Goal: Complete application form: Complete application form

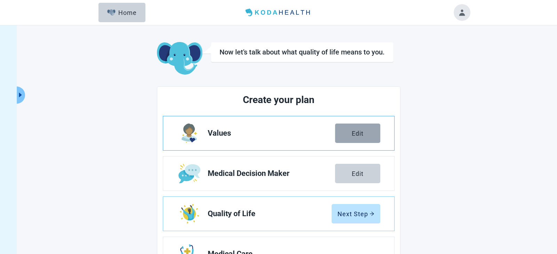
click at [357, 133] on div "Edit" at bounding box center [357, 133] width 12 height 7
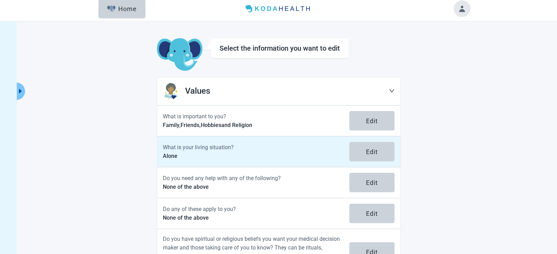
scroll to position [36, 0]
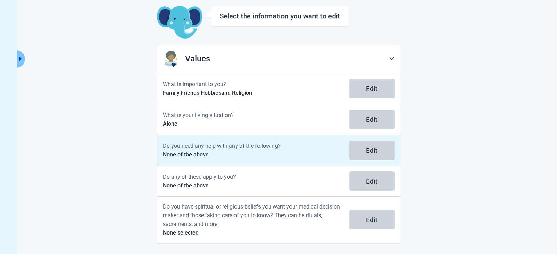
click at [220, 149] on p "Do you need any help with any of the following?" at bounding box center [252, 146] width 178 height 9
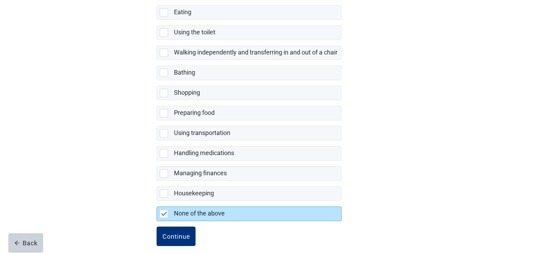
scroll to position [129, 0]
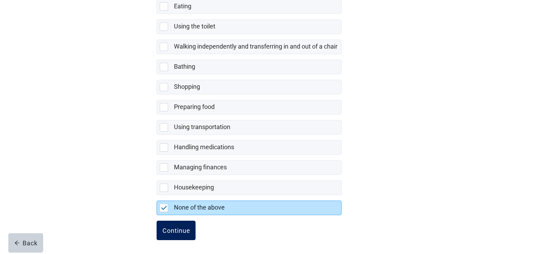
click at [170, 228] on div "Continue" at bounding box center [176, 230] width 28 height 7
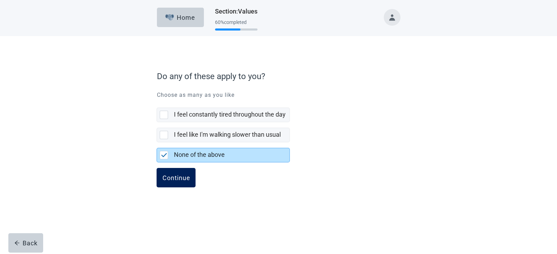
click at [170, 176] on div "Continue" at bounding box center [176, 178] width 28 height 7
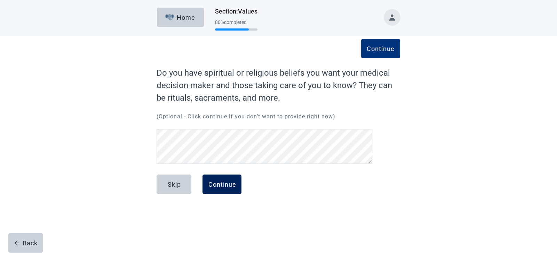
click at [216, 185] on div "Continue" at bounding box center [222, 184] width 28 height 7
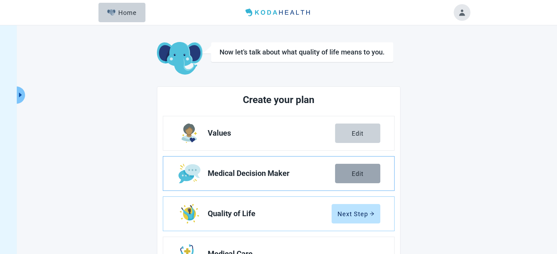
click at [360, 171] on div "Edit" at bounding box center [357, 173] width 12 height 7
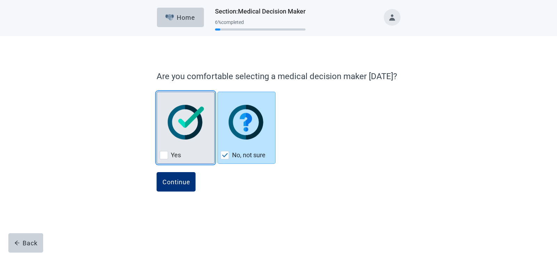
click at [164, 156] on div "Yes, checkbox, not checked" at bounding box center [164, 155] width 8 height 8
click at [157, 92] on input "Yes" at bounding box center [156, 92] width 0 height 0
checkbox input "true"
checkbox input "false"
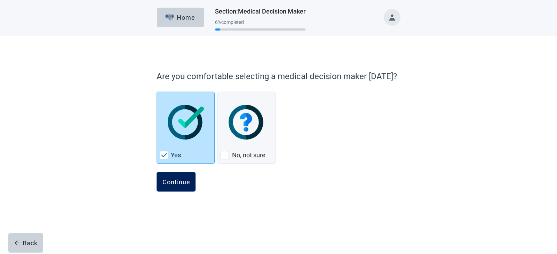
click at [172, 182] on div "Continue" at bounding box center [176, 182] width 28 height 7
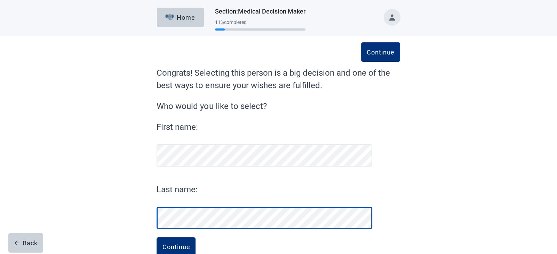
scroll to position [18, 0]
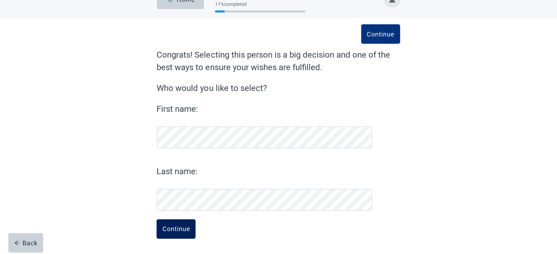
click at [171, 228] on div "Continue" at bounding box center [176, 229] width 28 height 7
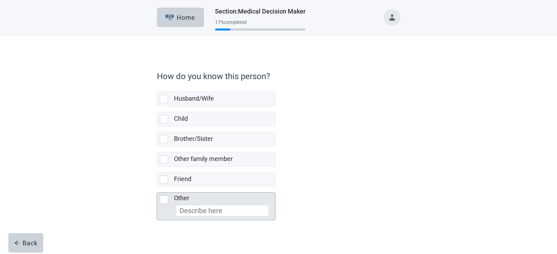
click at [193, 210] on input "Other" at bounding box center [222, 211] width 92 height 10
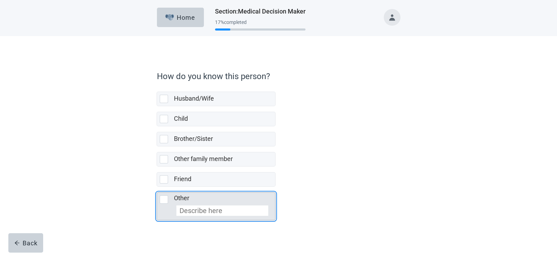
click at [193, 210] on input "Other" at bounding box center [222, 211] width 92 height 10
checkbox input "true"
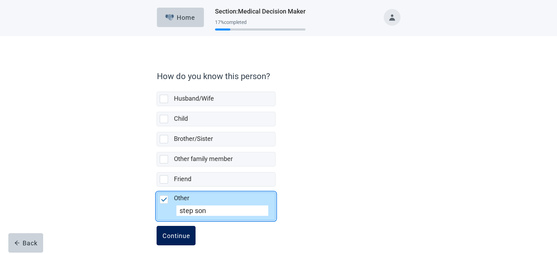
type input "step son"
click at [184, 235] on div "Continue" at bounding box center [176, 236] width 28 height 7
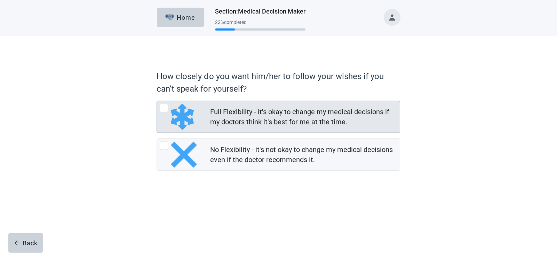
click at [166, 108] on div "Full Flexibility - it's okay to change my medical decisions if my doctors think…" at bounding box center [164, 108] width 8 height 8
click at [157, 101] on input "Full Flexibility - it's okay to change my medical decisions if my doctors think…" at bounding box center [156, 101] width 0 height 0
radio input "true"
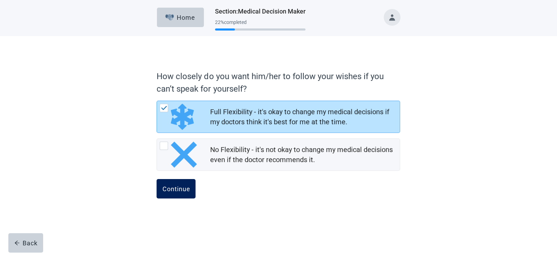
click at [174, 190] on div "Continue" at bounding box center [176, 189] width 28 height 7
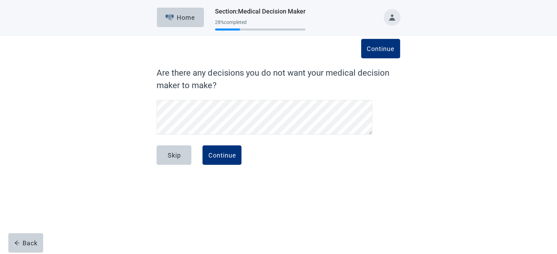
click at [174, 180] on div "Skip Continue" at bounding box center [277, 163] width 243 height 35
click at [221, 157] on div "Continue" at bounding box center [222, 155] width 28 height 7
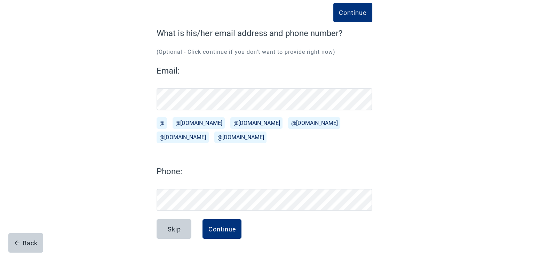
scroll to position [40, 0]
click at [219, 159] on div "Email: @ @[DOMAIN_NAME][EMAIL_ADDRESS][DOMAIN_NAME] @[DOMAIN_NAME][EMAIL_ADDRES…" at bounding box center [264, 138] width 216 height 147
click at [224, 227] on div "Continue" at bounding box center [222, 229] width 28 height 7
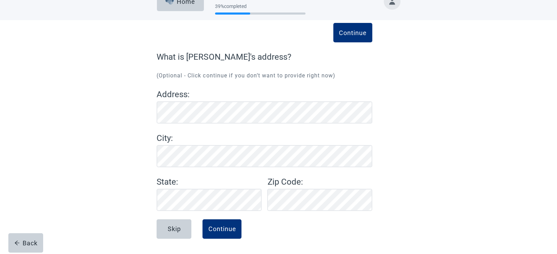
scroll to position [16, 0]
click at [228, 228] on div "Continue" at bounding box center [222, 229] width 28 height 7
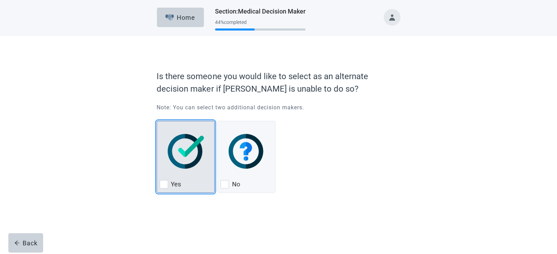
click at [161, 186] on div "Yes, checkbox, not checked" at bounding box center [164, 184] width 8 height 8
click at [157, 121] on input "Yes" at bounding box center [156, 121] width 0 height 0
checkbox input "true"
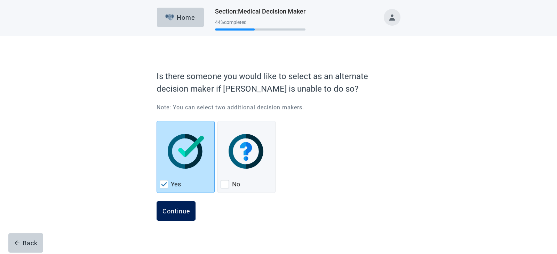
click at [175, 215] on button "Continue" at bounding box center [175, 211] width 39 height 19
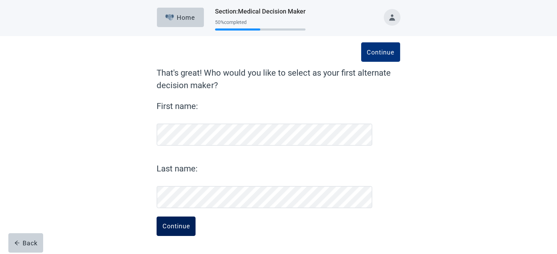
click at [176, 228] on div "Continue" at bounding box center [176, 226] width 28 height 7
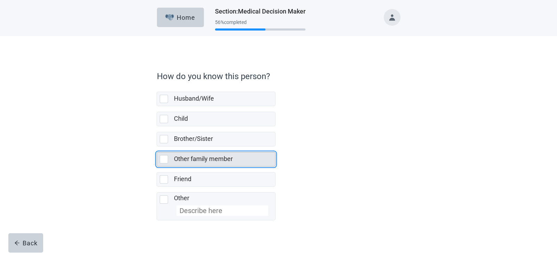
click at [164, 162] on div "Other family member, checkbox, not selected" at bounding box center [164, 159] width 8 height 8
click at [157, 147] on input "Other family member" at bounding box center [156, 147] width 0 height 0
checkbox input "true"
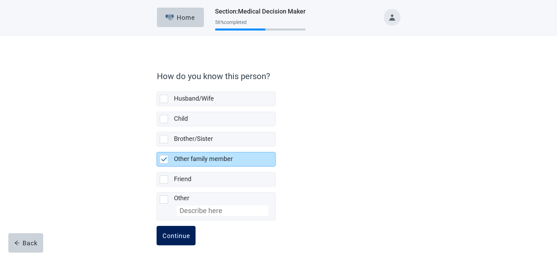
click at [177, 236] on div "Continue" at bounding box center [176, 236] width 28 height 7
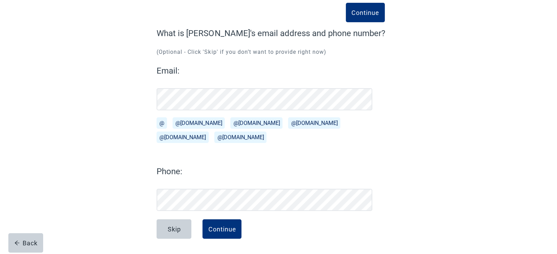
scroll to position [40, 0]
click at [223, 230] on div "Continue" at bounding box center [222, 229] width 28 height 7
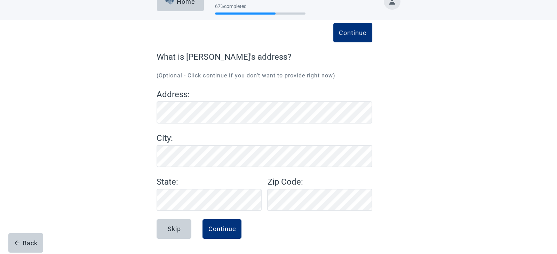
scroll to position [16, 0]
click at [228, 226] on div "Continue" at bounding box center [222, 229] width 28 height 7
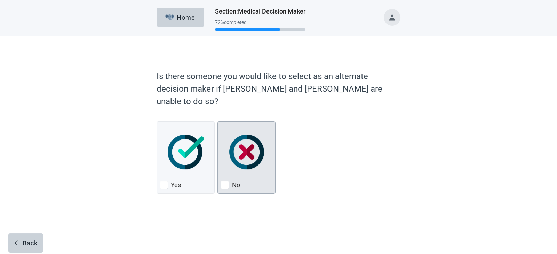
click at [242, 141] on img "No, checkbox, not checked" at bounding box center [246, 152] width 35 height 35
click at [218, 122] on input "No" at bounding box center [217, 122] width 0 height 0
checkbox input "true"
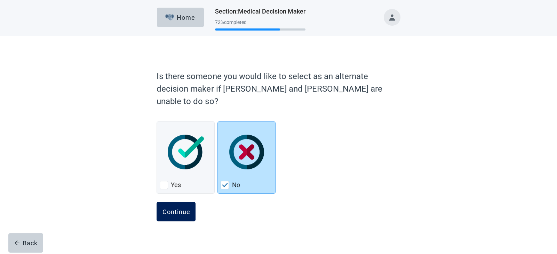
click at [173, 209] on div "Continue" at bounding box center [176, 212] width 28 height 7
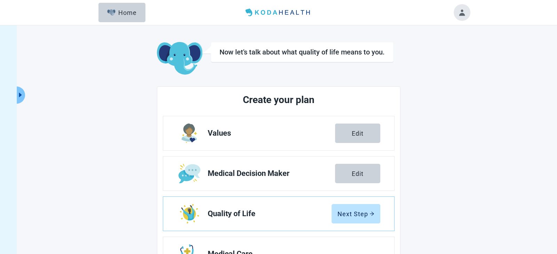
click at [171, 194] on ul "Values Edit Medical Decision Maker Edit Quality of Life Next Step Medical Care …" at bounding box center [279, 234] width 232 height 236
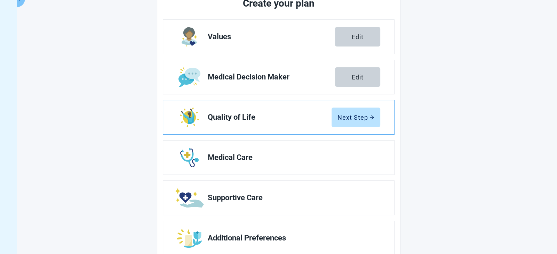
scroll to position [115, 0]
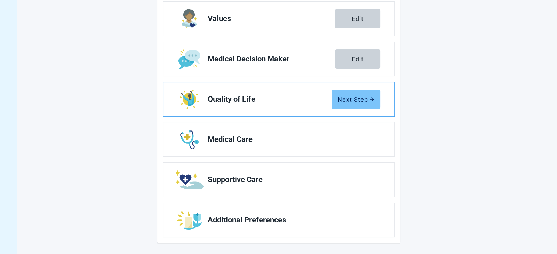
click at [351, 100] on div "Next Step" at bounding box center [355, 99] width 37 height 7
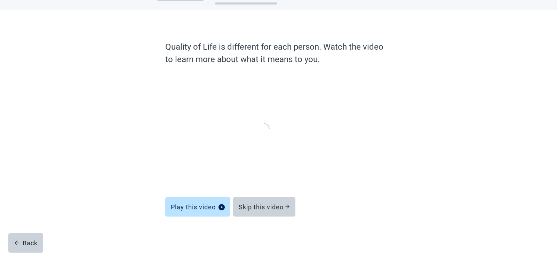
scroll to position [26, 0]
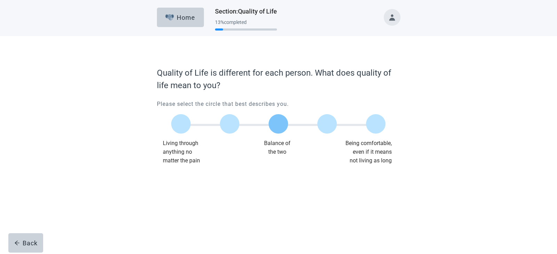
click at [275, 123] on label "Main content" at bounding box center [277, 123] width 19 height 19
click at [278, 124] on input "Quality of life scale: 50 out of 100. Balance of the two" at bounding box center [278, 124] width 0 height 0
click at [173, 179] on div "Continue" at bounding box center [176, 179] width 28 height 7
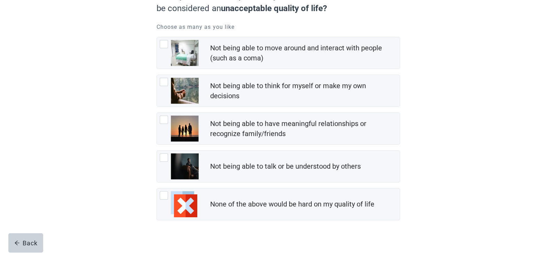
scroll to position [88, 0]
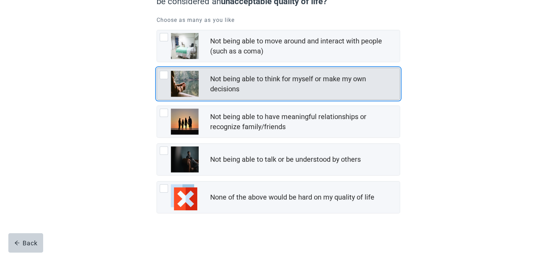
click at [276, 92] on div "Not being able to think for myself or make my own decisions" at bounding box center [303, 84] width 186 height 20
click at [157, 68] on input "Not being able to think for myself or make my own decisions" at bounding box center [156, 68] width 0 height 0
checkbox input "true"
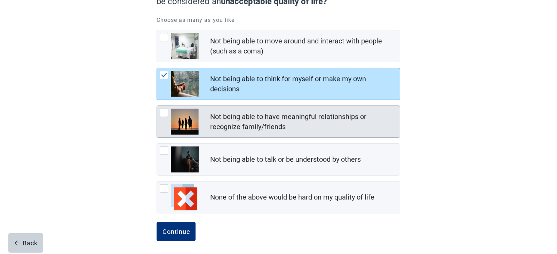
click at [266, 127] on div "Not being able to have meaningful relationships or recognize family/friends" at bounding box center [303, 122] width 186 height 20
click at [157, 106] on input "Not being able to have meaningful relationships or recognize family/friends" at bounding box center [156, 106] width 0 height 0
checkbox input "true"
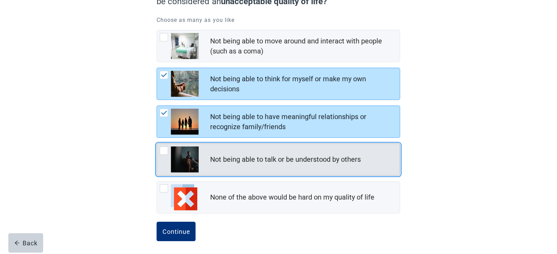
click at [261, 156] on div "Not being able to talk or be understood by others" at bounding box center [285, 160] width 151 height 10
click at [157, 144] on input "Not being able to talk or be understood by others" at bounding box center [156, 144] width 0 height 0
checkbox input "true"
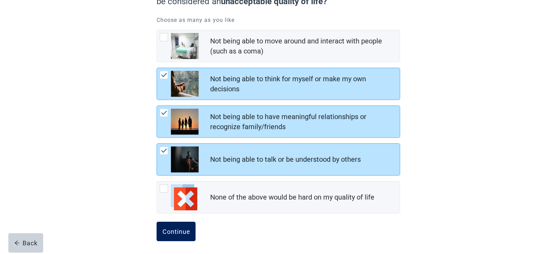
click at [173, 233] on div "Continue" at bounding box center [176, 231] width 28 height 7
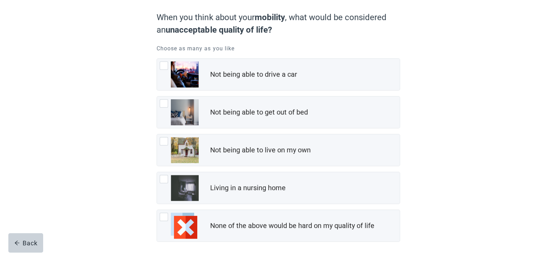
scroll to position [63, 0]
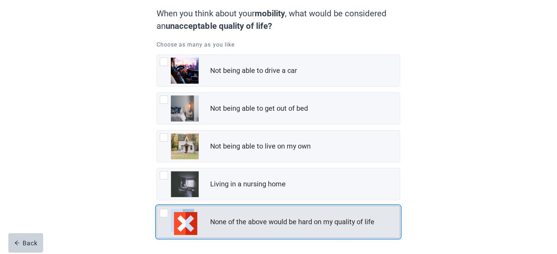
click at [164, 213] on div "None of the above would be hard on my quality of life, checkbox, not checked" at bounding box center [164, 213] width 8 height 8
click at [157, 207] on input "None of the above would be hard on my quality of life" at bounding box center [156, 206] width 0 height 0
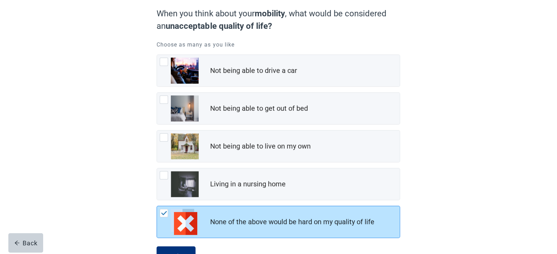
click at [164, 213] on img "None of the above would be hard on my quality of life, checkbox, checked" at bounding box center [164, 213] width 6 height 4
click at [157, 207] on input "None of the above would be hard on my quality of life" at bounding box center [156, 206] width 0 height 0
checkbox input "true"
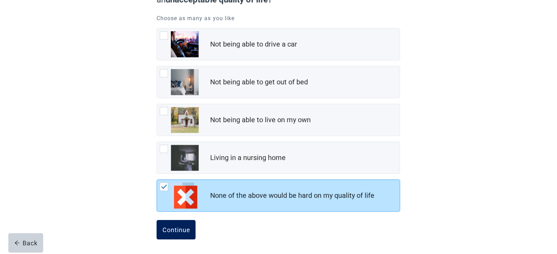
click at [170, 230] on div "Continue" at bounding box center [176, 230] width 28 height 7
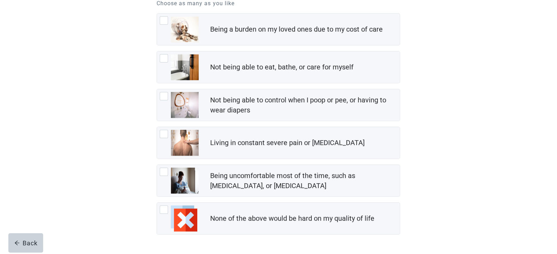
scroll to position [108, 0]
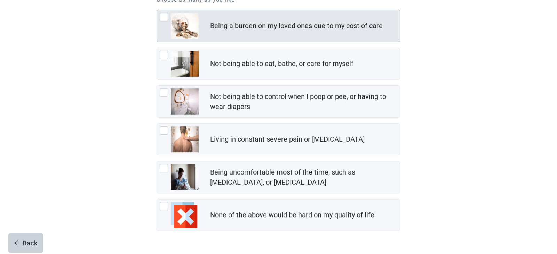
click at [163, 18] on div "Being a burden on my loved ones due to my cost of care, checkbox, not checked" at bounding box center [164, 17] width 8 height 8
click at [157, 10] on input "Being a burden on my loved ones due to my cost of care" at bounding box center [156, 10] width 0 height 0
checkbox input "true"
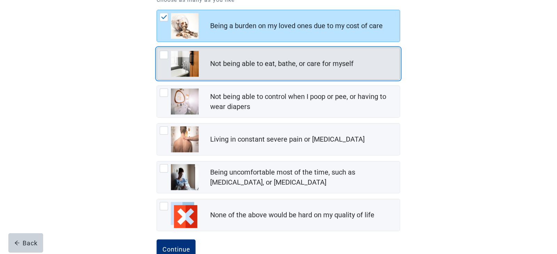
click at [162, 56] on div "Not being able to eat, bathe, or care for myself, checkbox, not checked" at bounding box center [164, 55] width 8 height 8
click at [157, 48] on input "Not being able to eat, bathe, or care for myself" at bounding box center [156, 48] width 0 height 0
checkbox input "true"
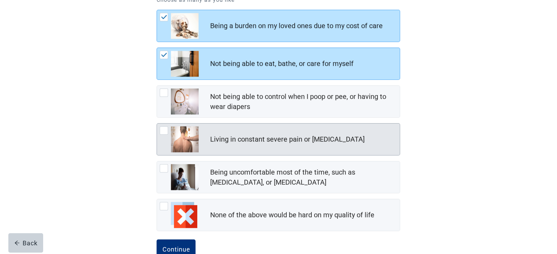
click at [162, 135] on div "Living in constant severe pain or shortness of breath, checkbox, not checked" at bounding box center [179, 140] width 39 height 26
click at [157, 124] on input "Living in constant severe pain or [MEDICAL_DATA]" at bounding box center [156, 123] width 0 height 0
checkbox input "true"
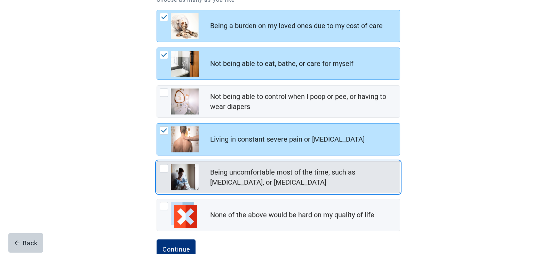
click at [162, 171] on div "Being uncomfortable most of the time, such as nausea, vomiting, or diarrhea, ch…" at bounding box center [164, 168] width 8 height 8
click at [157, 162] on input "Being uncomfortable most of the time, such as [MEDICAL_DATA], or [MEDICAL_DATA]" at bounding box center [156, 161] width 0 height 0
checkbox input "true"
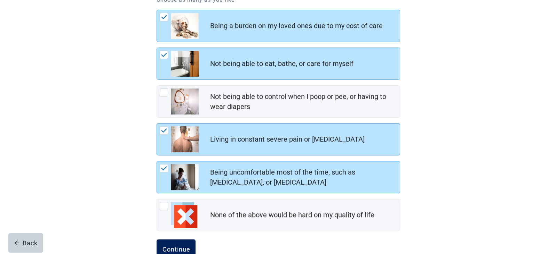
click at [179, 247] on div "Continue" at bounding box center [176, 249] width 28 height 7
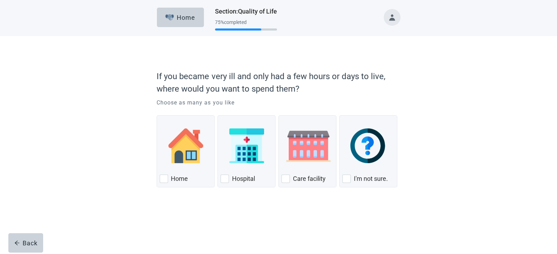
click at [118, 198] on div "If you became very ill and only had a few hours or days to live, where would yo…" at bounding box center [278, 133] width 501 height 195
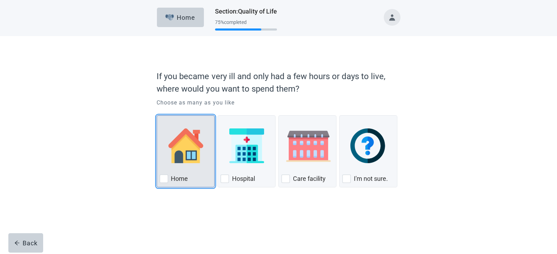
click at [166, 180] on div "Home, checkbox, not checked" at bounding box center [164, 179] width 8 height 8
click at [157, 116] on input "Home" at bounding box center [156, 115] width 0 height 0
checkbox input "true"
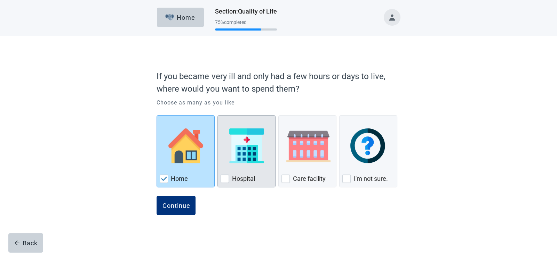
click at [225, 178] on div "Hospital, checkbox, not checked" at bounding box center [224, 179] width 8 height 8
click at [218, 116] on input "Hospital" at bounding box center [217, 115] width 0 height 0
checkbox input "true"
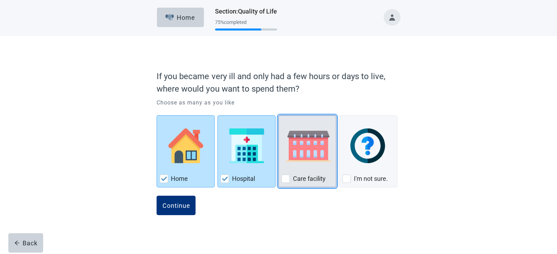
click at [283, 181] on div "Care Facility, checkbox, not checked" at bounding box center [285, 179] width 8 height 8
click at [278, 116] on input "Care facility" at bounding box center [278, 115] width 0 height 0
checkbox input "true"
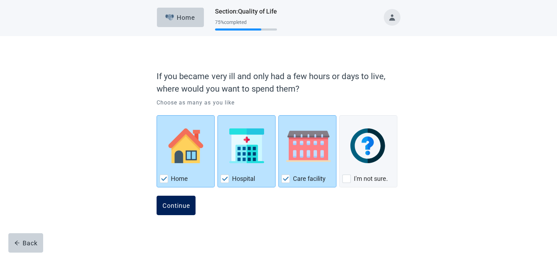
click at [173, 207] on div "Continue" at bounding box center [176, 205] width 28 height 7
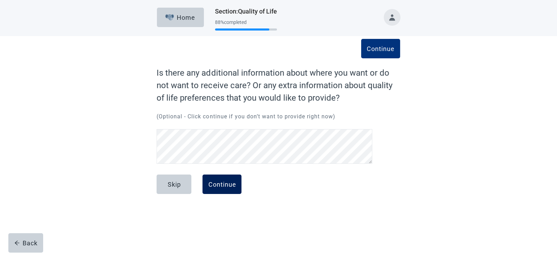
click at [219, 184] on div "Continue" at bounding box center [222, 184] width 28 height 7
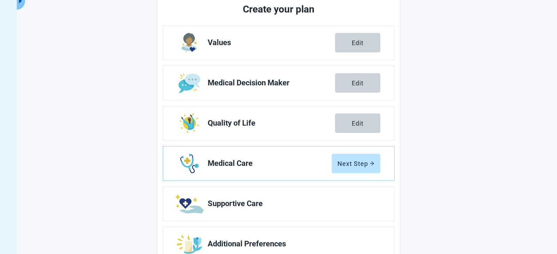
scroll to position [95, 0]
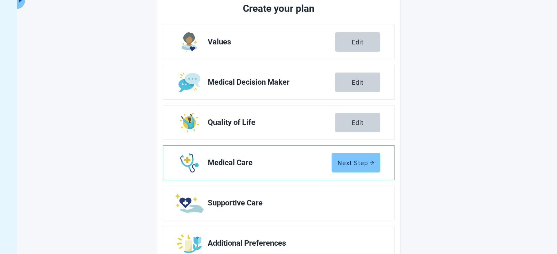
click at [354, 161] on div "Next Step" at bounding box center [355, 163] width 37 height 7
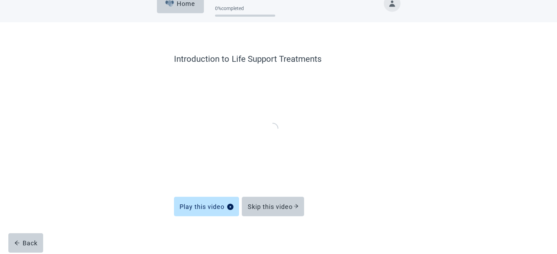
scroll to position [14, 0]
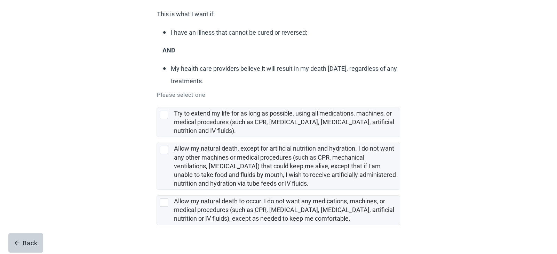
scroll to position [94, 0]
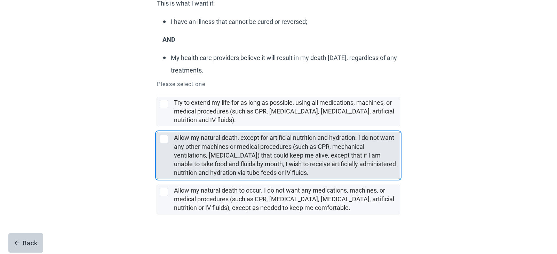
click at [166, 141] on div "Allow my natural death, except for artificial nutrition and hydration. I do not…" at bounding box center [164, 139] width 8 height 8
click at [157, 127] on input "Allow my natural death, except for artificial nutrition and hydration. I do not…" at bounding box center [156, 127] width 0 height 0
checkbox input "true"
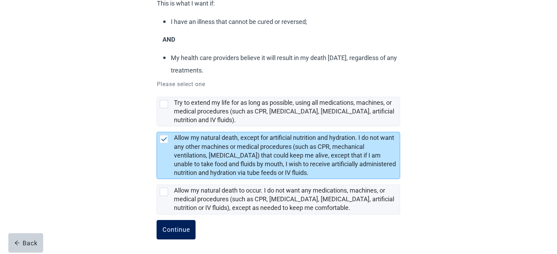
click at [174, 230] on div "Continue" at bounding box center [176, 230] width 28 height 7
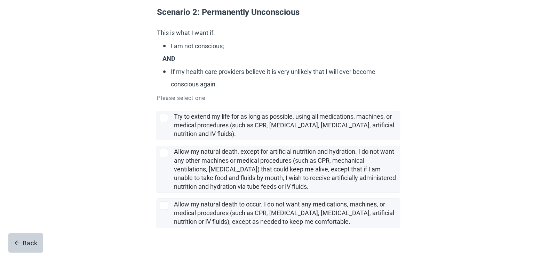
scroll to position [65, 0]
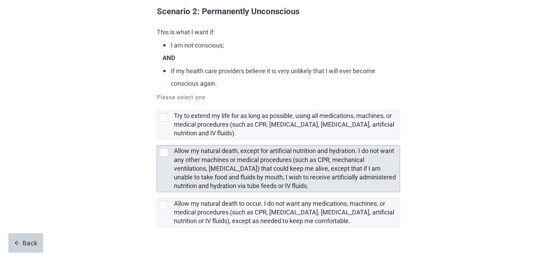
click at [163, 154] on div "Allow my natural death, except for artificial nutrition and hydration. I do not…" at bounding box center [164, 152] width 8 height 8
click at [157, 140] on input "Allow my natural death, except for artificial nutrition and hydration. I do not…" at bounding box center [156, 140] width 0 height 0
checkbox input "true"
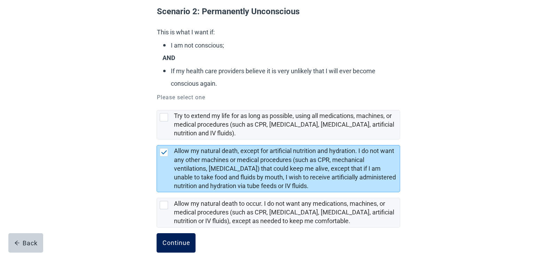
click at [172, 241] on div "Continue" at bounding box center [176, 243] width 28 height 7
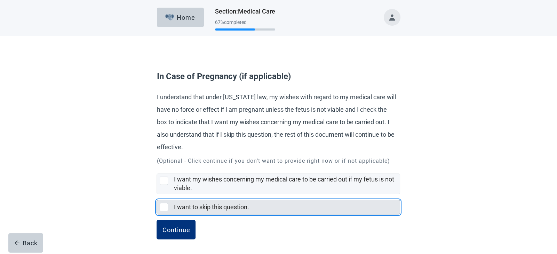
click at [162, 210] on div "I want to skip this question., checkbox, not selected" at bounding box center [164, 207] width 8 height 8
click at [157, 195] on input "I want to skip this question." at bounding box center [156, 195] width 0 height 0
checkbox input "true"
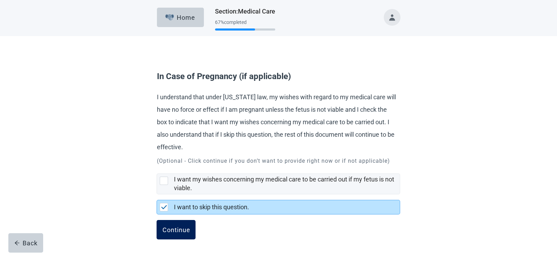
click at [177, 229] on div "Continue" at bounding box center [176, 230] width 28 height 7
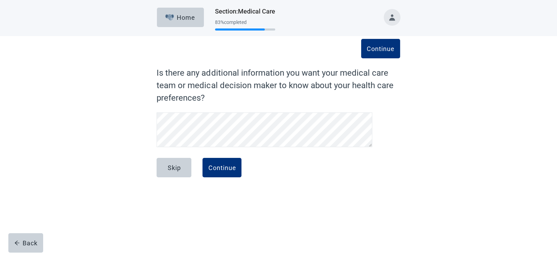
click at [172, 236] on div "Home Section : Medical Care 83 % completed Continue Is there any additional inf…" at bounding box center [278, 127] width 557 height 254
click at [220, 170] on div "Continue" at bounding box center [222, 167] width 28 height 7
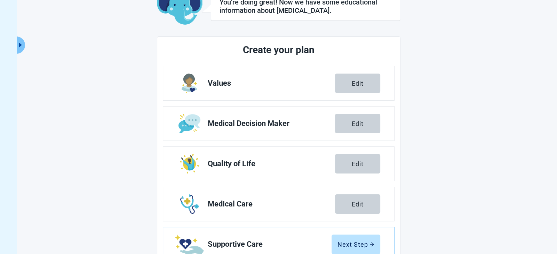
scroll to position [115, 0]
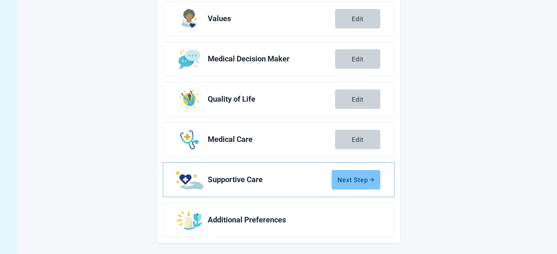
click at [354, 185] on button "Next Step" at bounding box center [355, 179] width 49 height 19
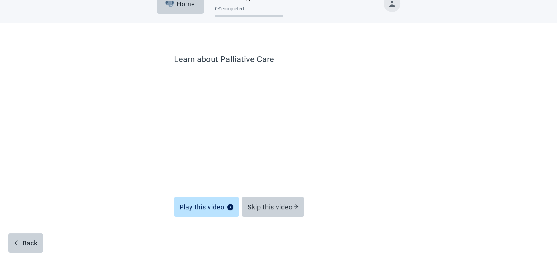
scroll to position [14, 0]
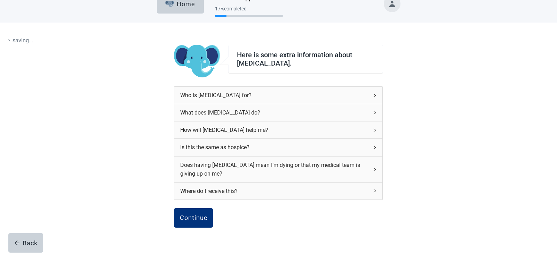
scroll to position [50, 0]
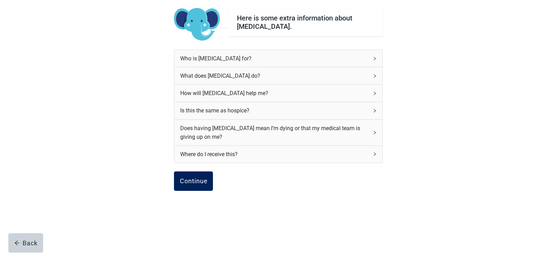
click at [190, 184] on button "Continue" at bounding box center [193, 181] width 39 height 19
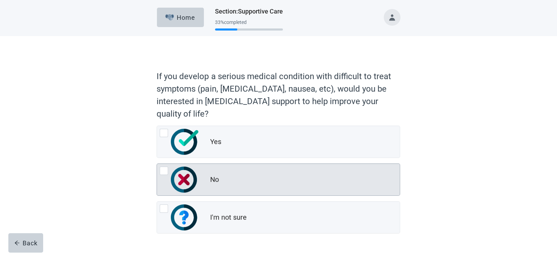
click at [164, 173] on div "No, radio button, not checked" at bounding box center [164, 171] width 8 height 8
click at [157, 164] on input "No" at bounding box center [156, 164] width 0 height 0
radio input "true"
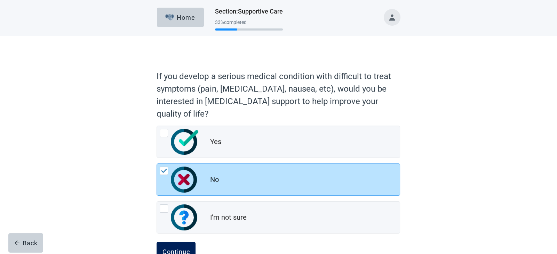
click at [174, 249] on div "Continue" at bounding box center [176, 252] width 28 height 7
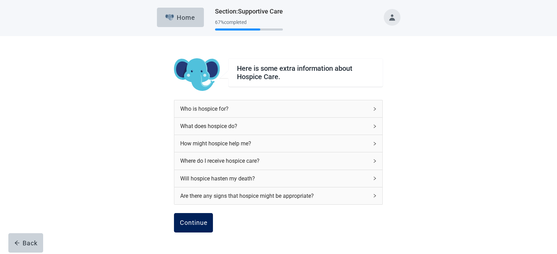
click at [191, 226] on div "Continue" at bounding box center [193, 223] width 28 height 7
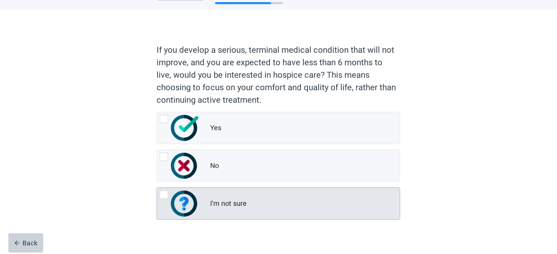
scroll to position [34, 0]
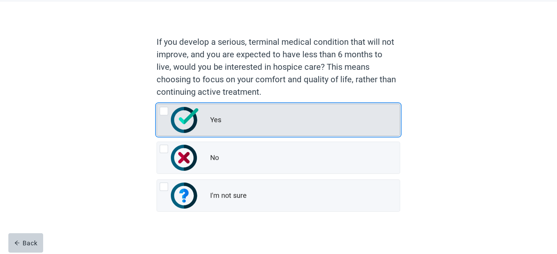
click at [162, 114] on div "Yes, radio button, not checked" at bounding box center [164, 111] width 8 height 8
click at [157, 104] on input "Yes" at bounding box center [156, 104] width 0 height 0
radio input "true"
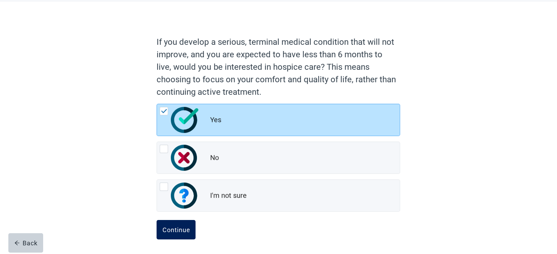
click at [174, 230] on div "Continue" at bounding box center [176, 230] width 28 height 7
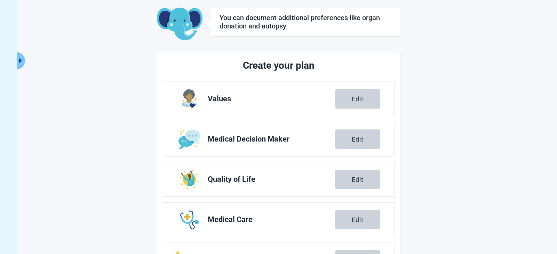
click at [433, 203] on main "You can document additional preferences like organ donation and autopsy. Create…" at bounding box center [278, 166] width 382 height 316
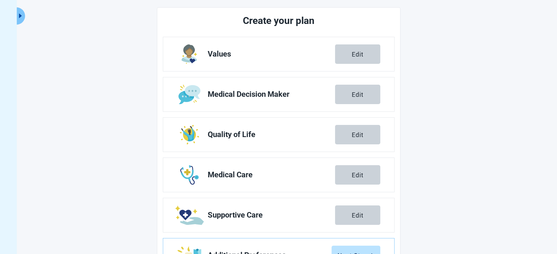
scroll to position [115, 0]
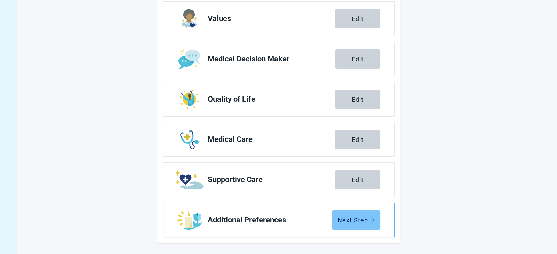
click at [350, 220] on div "Next Step" at bounding box center [355, 220] width 37 height 7
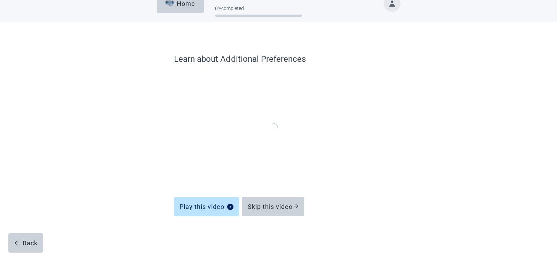
scroll to position [14, 0]
click at [274, 210] on div "Skip this video" at bounding box center [272, 207] width 51 height 7
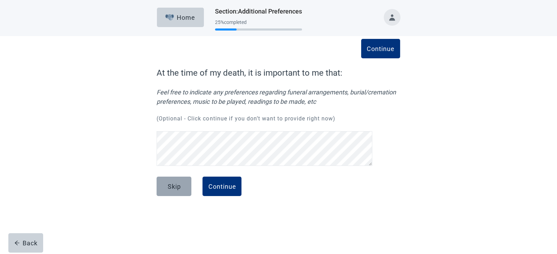
click at [175, 187] on div "Skip" at bounding box center [173, 186] width 13 height 7
click at [173, 188] on div "Skip" at bounding box center [173, 186] width 13 height 7
click at [219, 187] on div "Continue" at bounding box center [222, 186] width 28 height 7
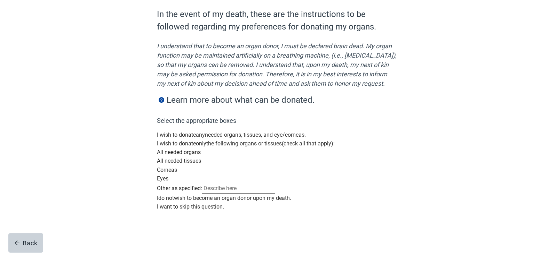
scroll to position [173, 0]
click at [166, 203] on div "Main content" at bounding box center [277, 203] width 243 height 0
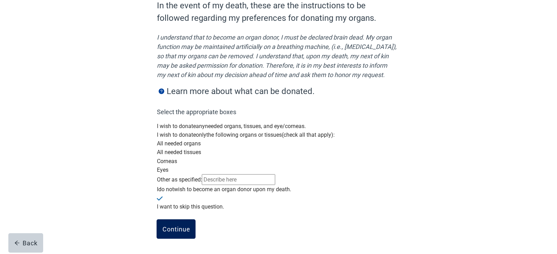
click at [171, 232] on div "Continue" at bounding box center [176, 229] width 28 height 7
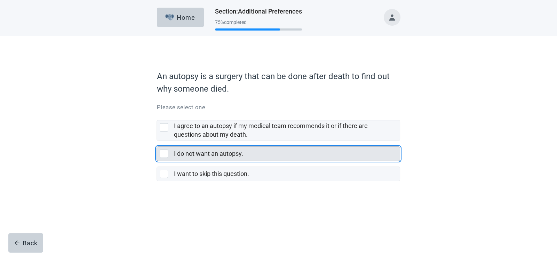
click at [164, 157] on div "I do not want an autopsy., checkbox, not selected" at bounding box center [164, 154] width 8 height 8
click at [157, 141] on input "I do not want an autopsy." at bounding box center [156, 141] width 0 height 0
checkbox input "true"
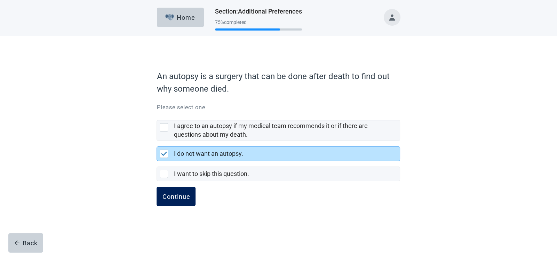
click at [171, 197] on div "Continue" at bounding box center [176, 196] width 28 height 7
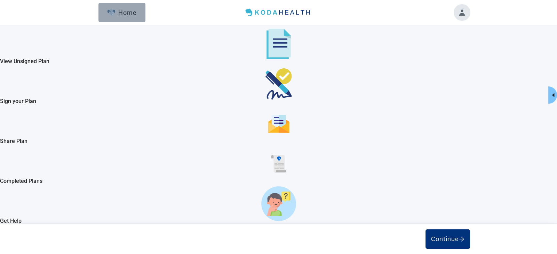
click at [127, 13] on div "Home" at bounding box center [122, 12] width 30 height 7
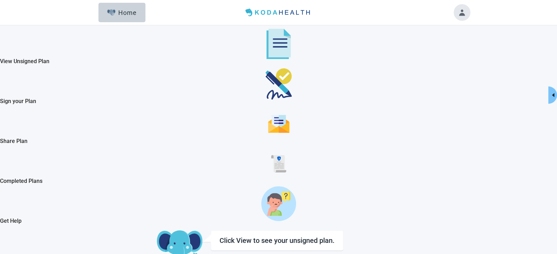
click at [462, 15] on button "Toggle account menu" at bounding box center [461, 12] width 17 height 17
click at [448, 82] on span "Logout" at bounding box center [443, 79] width 17 height 7
